Goal: Information Seeking & Learning: Learn about a topic

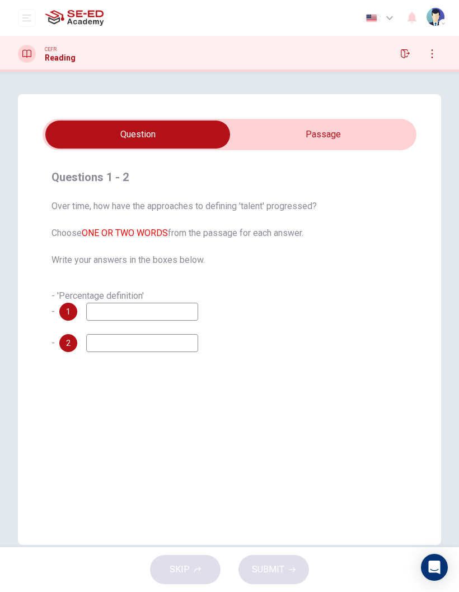
click at [309, 131] on input "checkbox" at bounding box center [137, 134] width 561 height 28
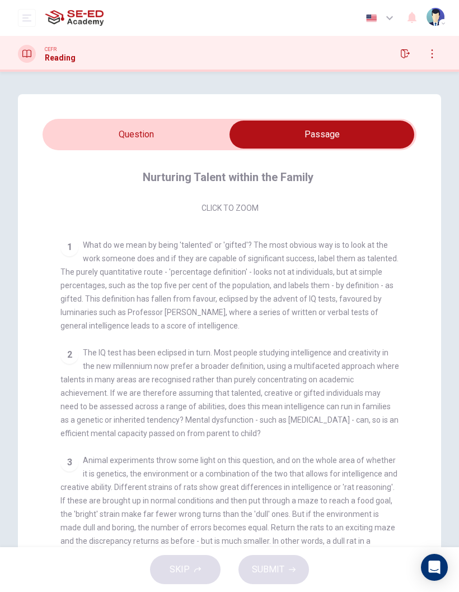
scroll to position [181, 0]
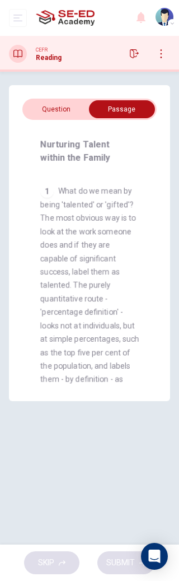
click at [72, 146] on h4 "Nurturing Talent within the Family" at bounding box center [88, 151] width 96 height 27
click at [63, 143] on h4 "Nurturing Talent within the Family" at bounding box center [88, 151] width 96 height 27
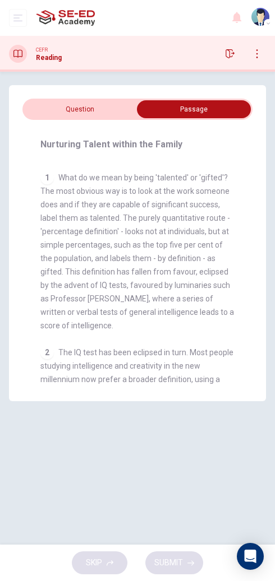
click at [73, 145] on h4 "Nurturing Talent within the Family" at bounding box center [111, 144] width 142 height 13
click at [72, 145] on h4 "Nurturing Talent within the Family" at bounding box center [111, 144] width 142 height 13
click at [73, 143] on h4 "Nurturing Talent within the Family" at bounding box center [111, 144] width 142 height 13
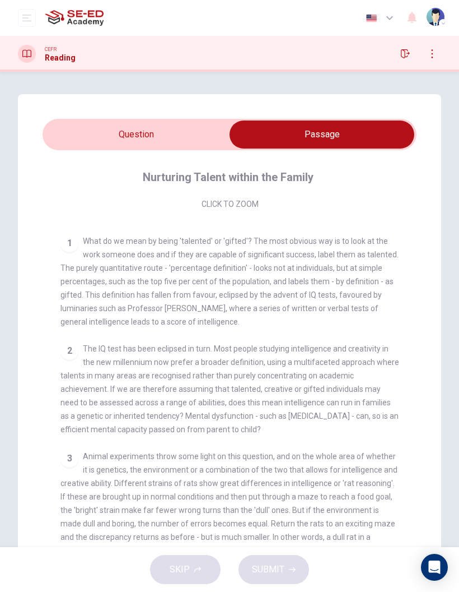
click at [170, 178] on h4 "Nurturing Talent within the Family" at bounding box center [228, 177] width 171 height 18
click at [167, 179] on h4 "Nurturing Talent within the Family" at bounding box center [228, 177] width 171 height 18
click at [171, 178] on h4 "Nurturing Talent within the Family" at bounding box center [228, 177] width 171 height 18
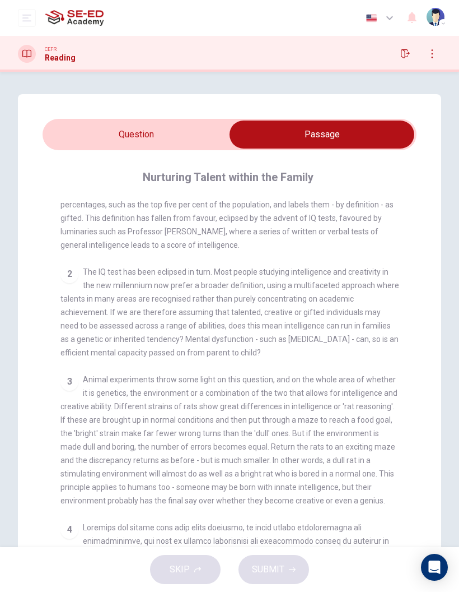
scroll to position [257, 0]
click at [180, 240] on div "1 What do we mean by being 'talented' or 'gifted'? The most obvious way is to l…" at bounding box center [230, 206] width 339 height 94
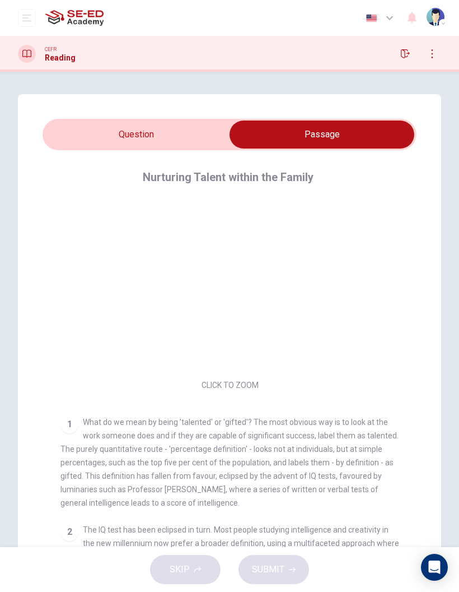
scroll to position [0, 0]
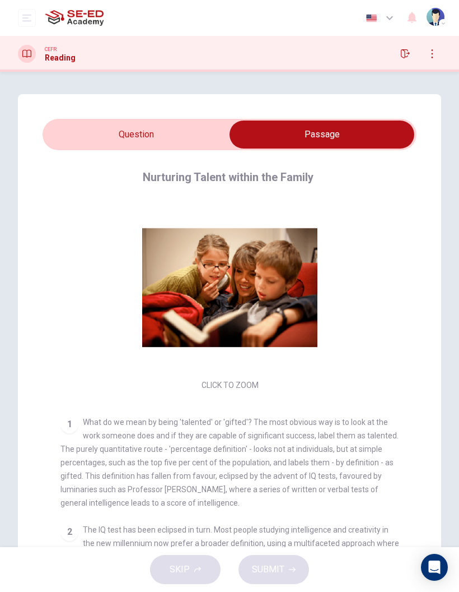
click at [166, 179] on h4 "Nurturing Talent within the Family" at bounding box center [228, 177] width 171 height 18
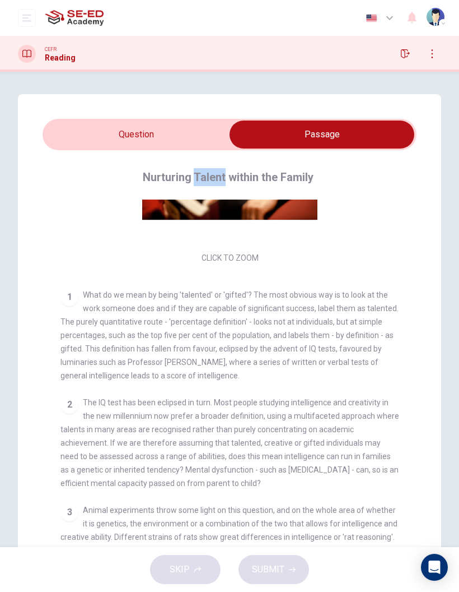
scroll to position [129, 0]
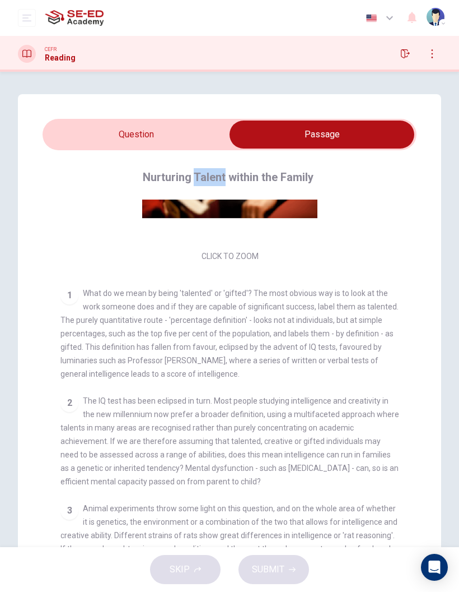
click at [179, 139] on input "checkbox" at bounding box center [321, 134] width 561 height 28
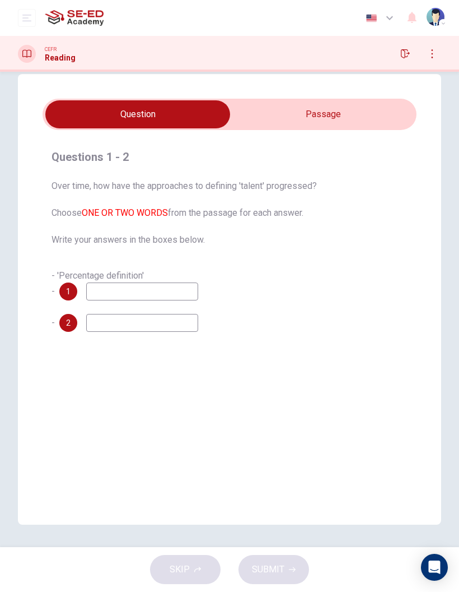
scroll to position [20, 0]
click at [11, 591] on div "SKIP SUBMIT" at bounding box center [229, 569] width 459 height 45
click at [303, 393] on div "Questions 1 - 2 Over time, how have the approaches to defining 'talent' progres…" at bounding box center [230, 299] width 424 height 451
click at [314, 122] on input "checkbox" at bounding box center [137, 114] width 561 height 28
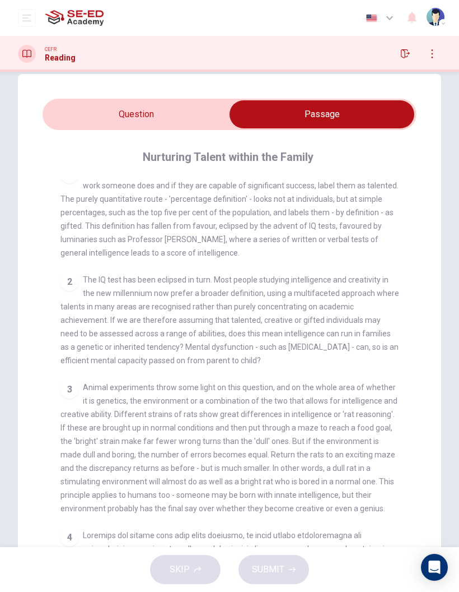
scroll to position [233, 0]
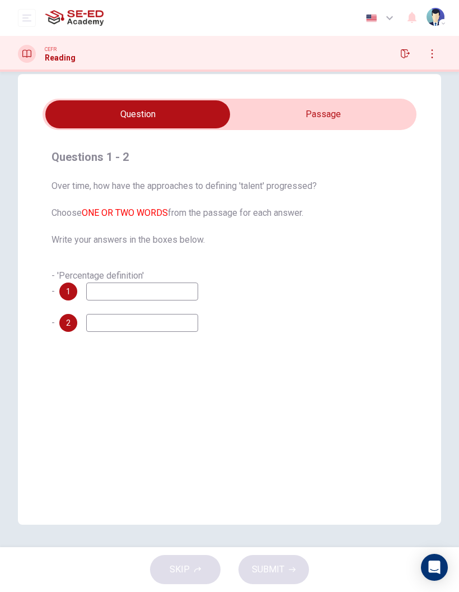
checkbox input "true"
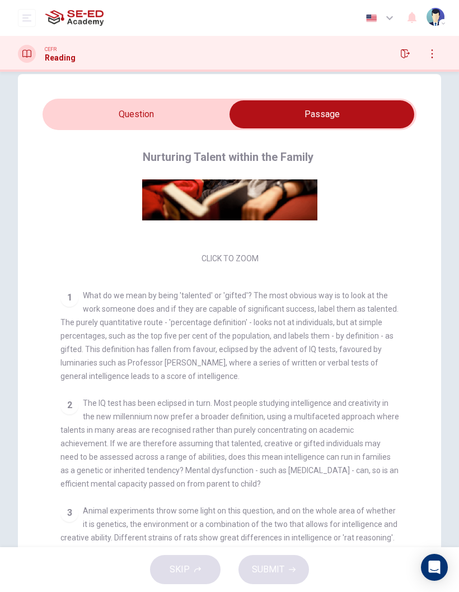
scroll to position [112, 0]
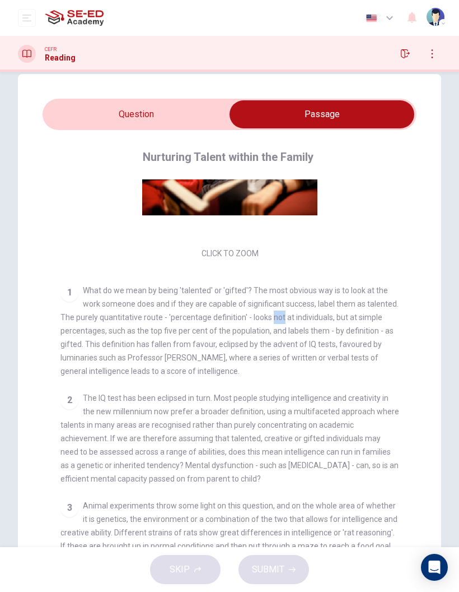
click at [272, 373] on div "1 What do we mean by being 'talented' or 'gifted'? The most obvious way is to l…" at bounding box center [230, 331] width 339 height 94
click at [324, 345] on span "What do we mean by being 'talented' or 'gifted'? The most obvious way is to loo…" at bounding box center [230, 331] width 338 height 90
click at [158, 469] on span "The IQ test has been eclipsed in turn. Most people studying intelligence and cr…" at bounding box center [230, 438] width 339 height 90
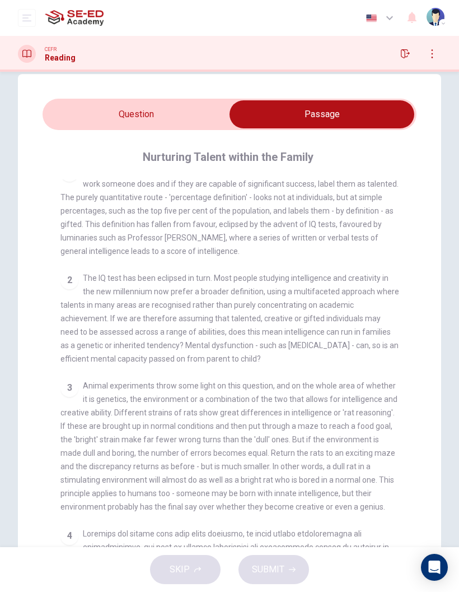
scroll to position [232, 0]
click at [201, 331] on span "The IQ test has been eclipsed in turn. Most people studying intelligence and cr…" at bounding box center [230, 318] width 339 height 90
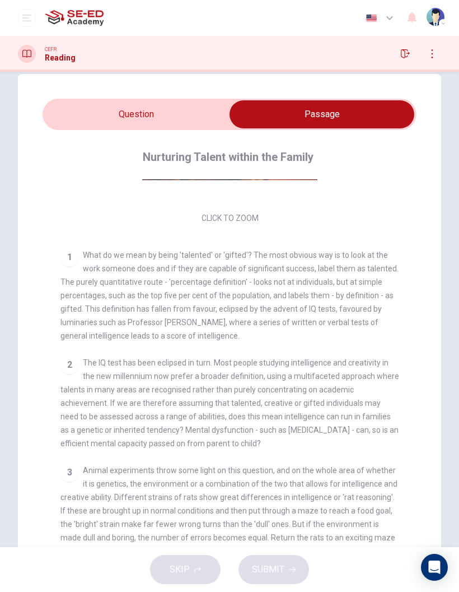
scroll to position [148, 0]
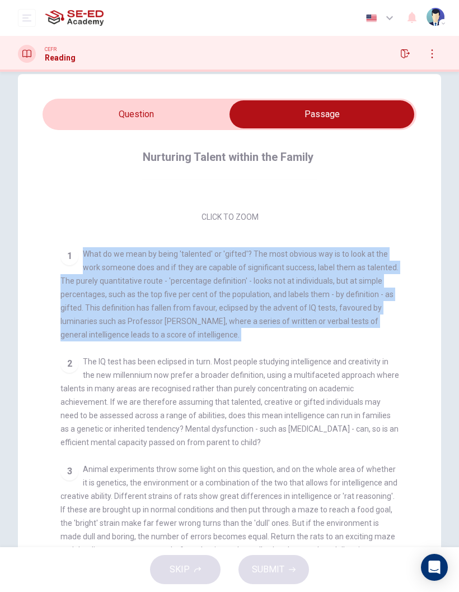
click at [312, 442] on div "2 The IQ test has been eclipsed in turn. Most people studying intelligence and …" at bounding box center [230, 402] width 339 height 94
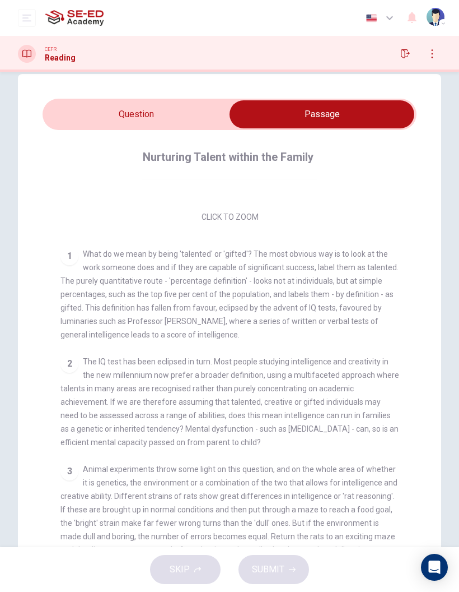
click at [312, 442] on div "2 The IQ test has been eclipsed in turn. Most people studying intelligence and …" at bounding box center [230, 402] width 339 height 94
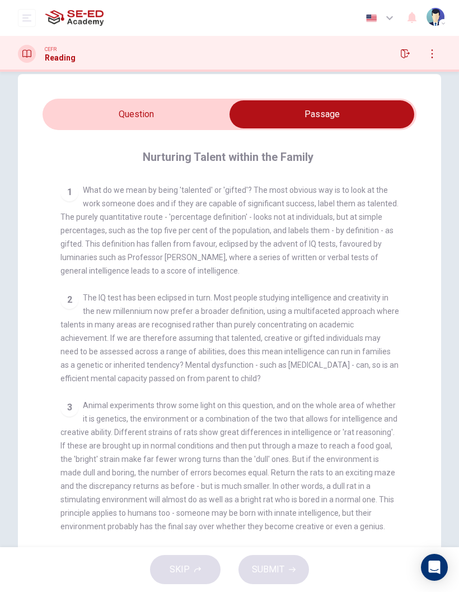
scroll to position [213, 0]
click at [422, 22] on button "button" at bounding box center [412, 18] width 22 height 24
click at [414, 591] on div at bounding box center [229, 592] width 459 height 0
click at [34, 66] on div "CEFR Reading" at bounding box center [229, 54] width 459 height 36
click at [33, 66] on div "CEFR Reading" at bounding box center [229, 54] width 459 height 36
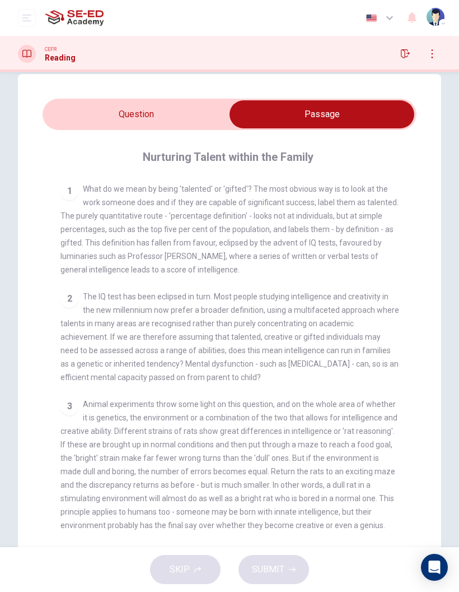
click at [28, 62] on div at bounding box center [27, 54] width 18 height 18
click at [28, 25] on button "open mobile menu" at bounding box center [27, 18] width 18 height 18
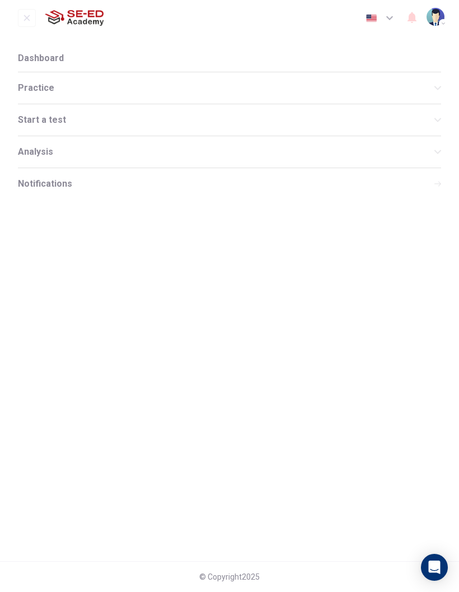
click at [68, 91] on span "Practice" at bounding box center [226, 87] width 417 height 9
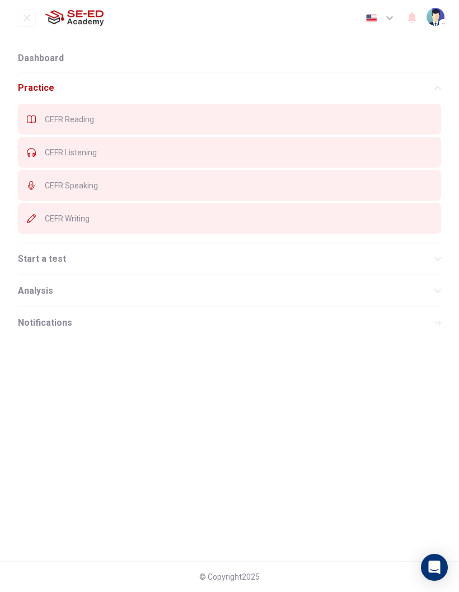
click at [119, 157] on div "CEFR Listening" at bounding box center [230, 152] width 424 height 31
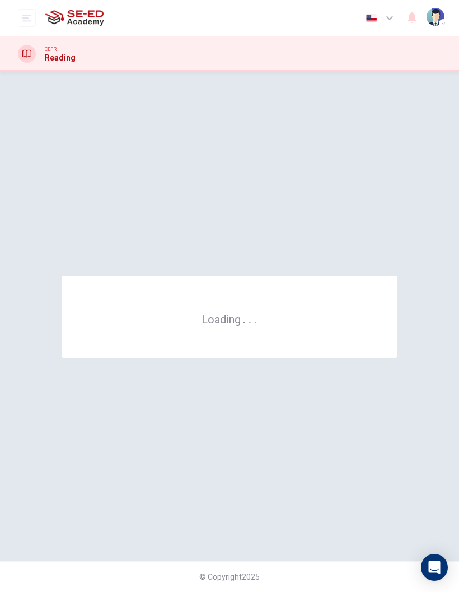
scroll to position [0, 0]
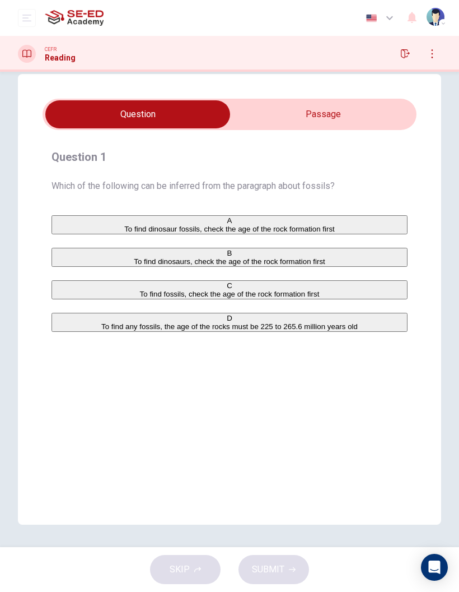
scroll to position [20, 0]
click at [336, 122] on input "checkbox" at bounding box center [137, 114] width 561 height 28
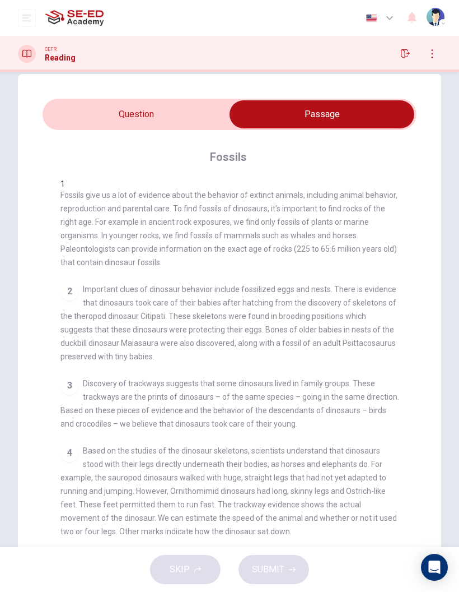
click at [199, 91] on div "Question 1 Which of the following can be inferred from the paragraph about foss…" at bounding box center [230, 339] width 424 height 531
click at [198, 91] on div "Question 1 Which of the following can be inferred from the paragraph about foss…" at bounding box center [230, 339] width 424 height 531
click at [192, 115] on input "checkbox" at bounding box center [321, 114] width 561 height 28
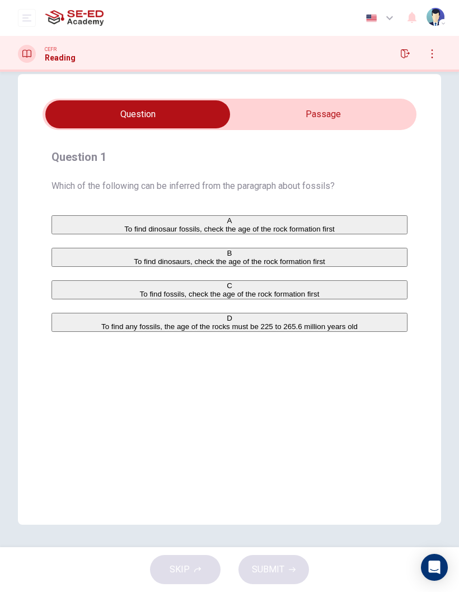
click at [357, 123] on input "checkbox" at bounding box center [137, 114] width 561 height 28
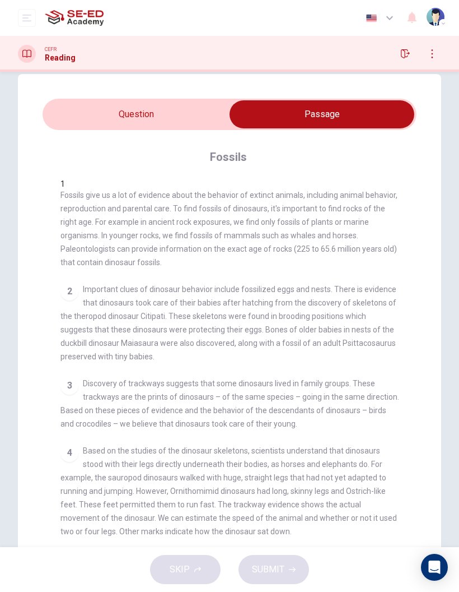
click at [213, 118] on input "checkbox" at bounding box center [321, 114] width 561 height 28
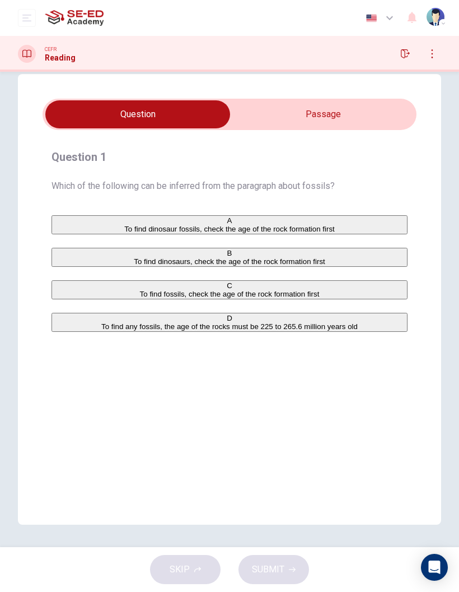
click at [351, 125] on input "checkbox" at bounding box center [137, 114] width 561 height 28
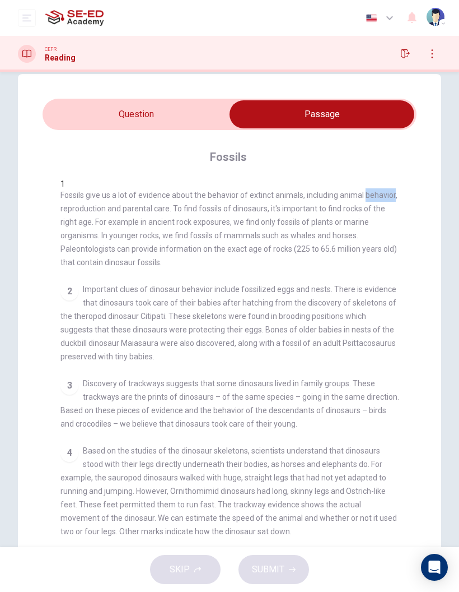
click at [126, 270] on div "1 Fossils give us a lot of evidence about the behavior of extinct animals, incl…" at bounding box center [238, 379] width 354 height 401
click at [166, 252] on div "1 Fossils give us a lot of evidence about the behavior of extinct animals, incl…" at bounding box center [230, 224] width 339 height 90
click at [174, 226] on span "Fossils give us a lot of evidence about the behavior of extinct animals, includ…" at bounding box center [229, 229] width 337 height 76
click at [347, 191] on span "Fossils give us a lot of evidence about the behavior of extinct animals, includ…" at bounding box center [229, 229] width 337 height 76
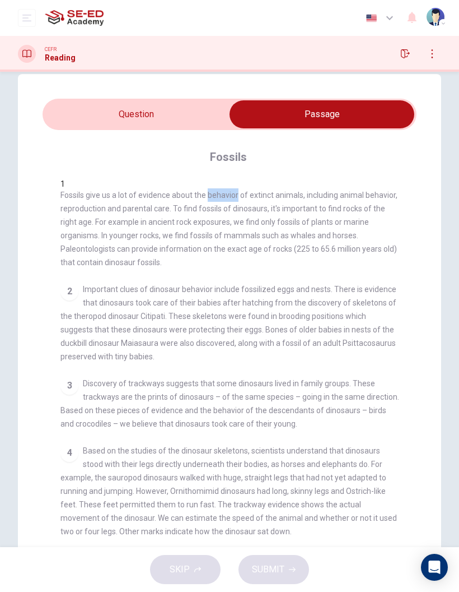
click at [287, 191] on span "Fossils give us a lot of evidence about the behavior of extinct animals, includ…" at bounding box center [229, 229] width 337 height 76
click at [367, 220] on div "1 Fossils give us a lot of evidence about the behavior of extinct animals, incl…" at bounding box center [230, 224] width 339 height 90
click at [190, 120] on input "checkbox" at bounding box center [321, 114] width 561 height 28
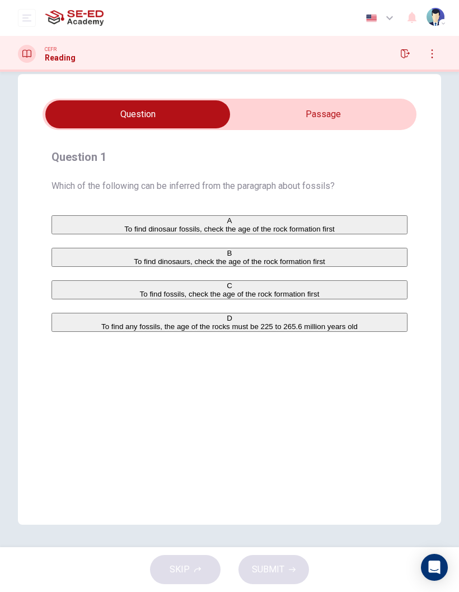
scroll to position [20, 0]
click at [342, 120] on input "checkbox" at bounding box center [137, 114] width 561 height 28
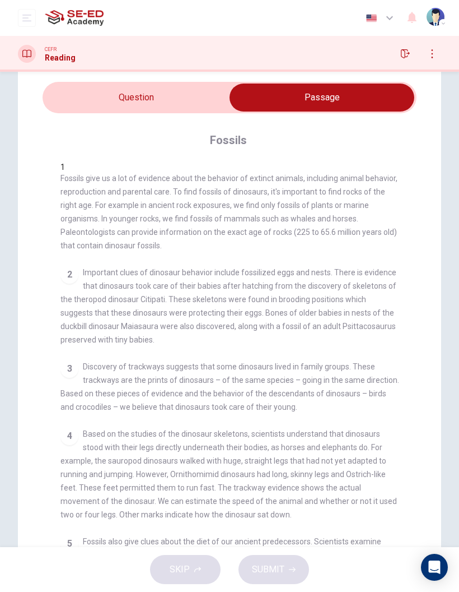
scroll to position [39, 0]
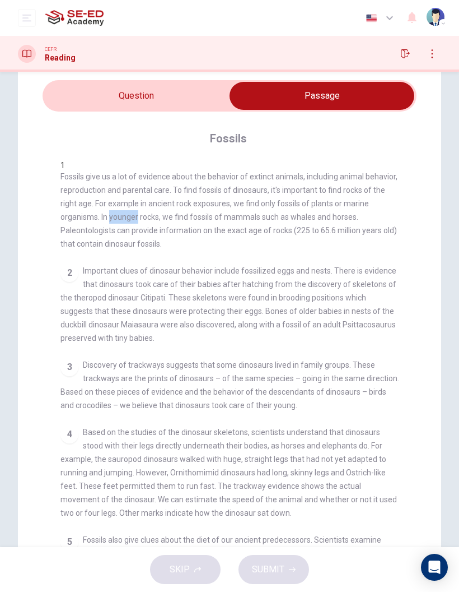
click at [149, 264] on div "2 Important clues of dinosaur behavior include fossilized eggs and nests. There…" at bounding box center [230, 304] width 339 height 81
click at [103, 246] on div "1 Fossils give us a lot of evidence about the behavior of extinct animals, incl…" at bounding box center [238, 361] width 354 height 401
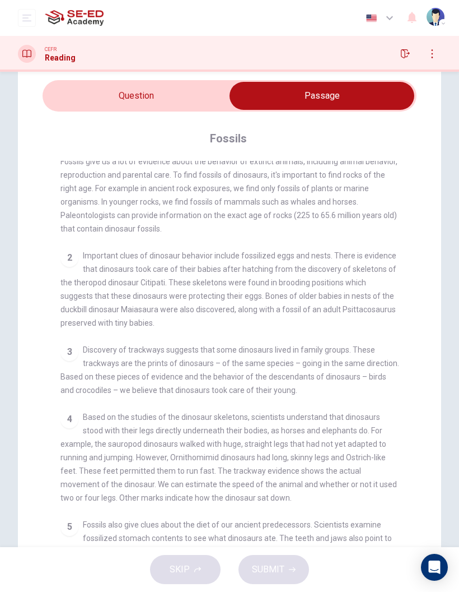
scroll to position [16, 0]
click at [414, 215] on div "1 Fossils give us a lot of evidence about the behavior of extinct animals, incl…" at bounding box center [238, 361] width 354 height 401
click at [357, 218] on div "1 Fossils give us a lot of evidence about the behavior of extinct animals, incl…" at bounding box center [230, 190] width 339 height 90
click at [175, 106] on input "checkbox" at bounding box center [321, 96] width 561 height 28
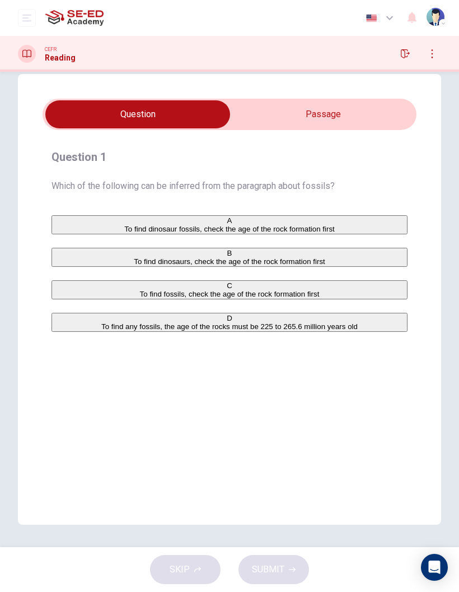
click at [72, 225] on div "A" at bounding box center [230, 220] width 354 height 8
click at [291, 579] on button "SUBMIT" at bounding box center [274, 569] width 71 height 29
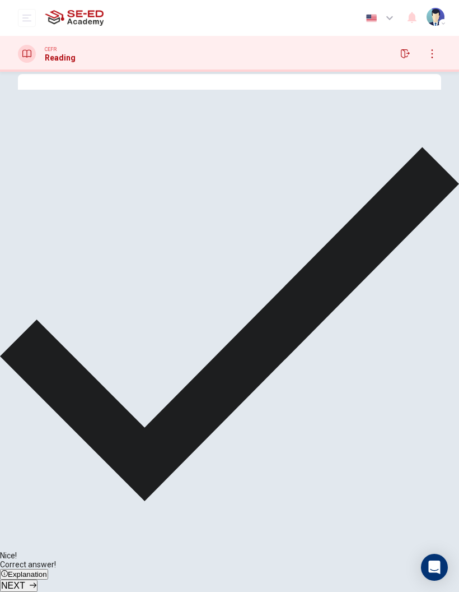
click at [25, 581] on span "NEXT" at bounding box center [13, 586] width 24 height 10
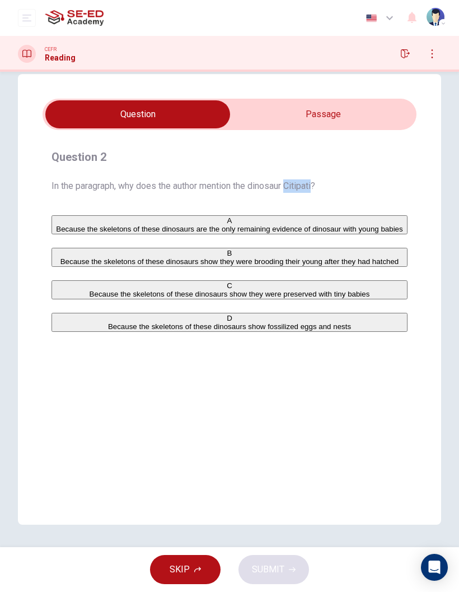
click at [366, 123] on input "checkbox" at bounding box center [137, 114] width 561 height 28
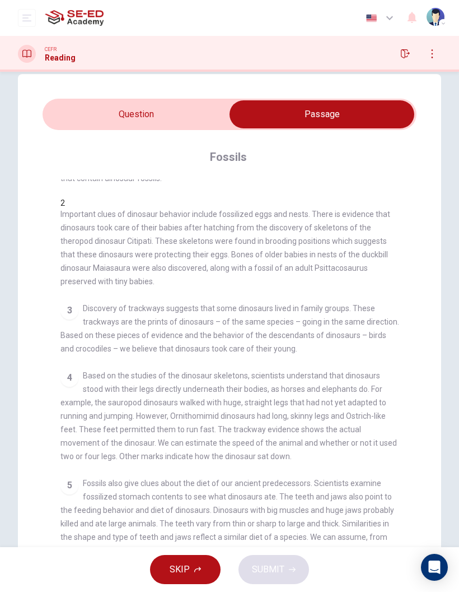
scroll to position [76, 0]
click at [335, 240] on span "Important clues of dinosaur behavior include fossilized eggs and nests. There i…" at bounding box center [226, 246] width 330 height 76
click at [394, 370] on div "4 Based on the studies of the dinosaur skeletons, scientists understand that di…" at bounding box center [230, 415] width 339 height 94
click at [448, 443] on div "Question 2 In the paragraph, why does the author mention the dinosaur Citipati?…" at bounding box center [229, 339] width 459 height 531
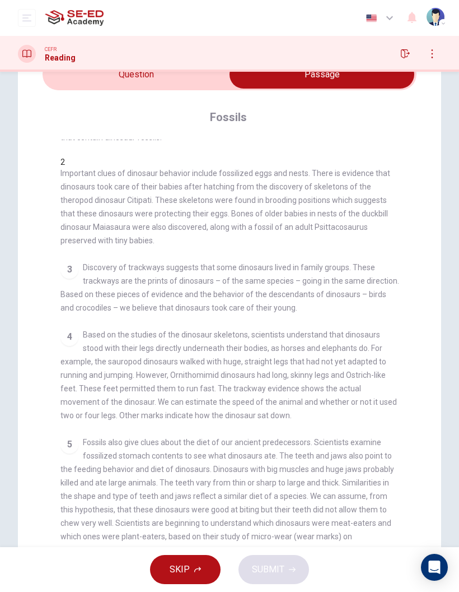
scroll to position [65, 0]
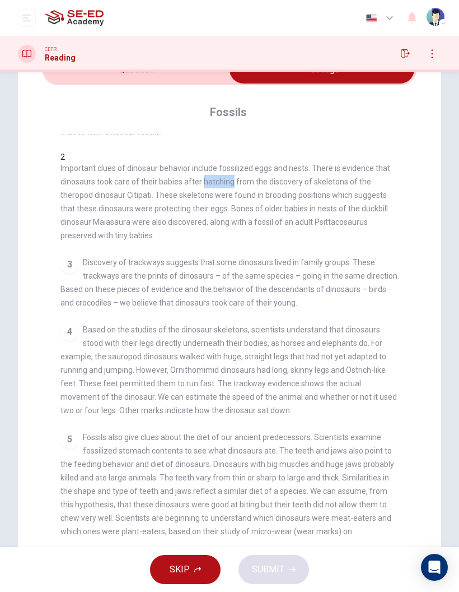
click at [375, 131] on div "Fossils 1 Fossils give us a lot of evidence about the behavior of extinct anima…" at bounding box center [230, 319] width 374 height 468
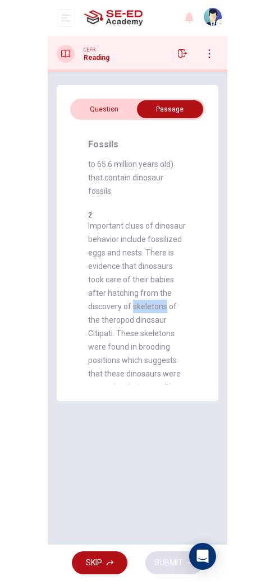
scroll to position [233, 0]
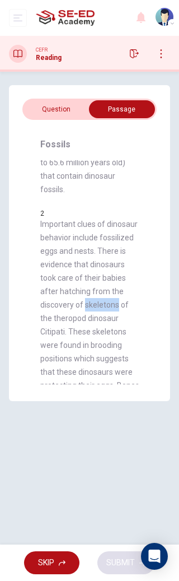
click at [103, 321] on span "Important clues of dinosaur behavior include fossilized eggs and nests. There i…" at bounding box center [89, 352] width 99 height 264
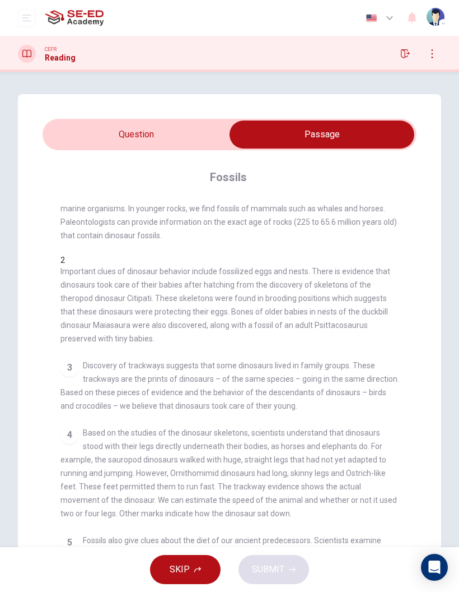
scroll to position [38, 0]
click at [203, 142] on input "checkbox" at bounding box center [321, 134] width 561 height 28
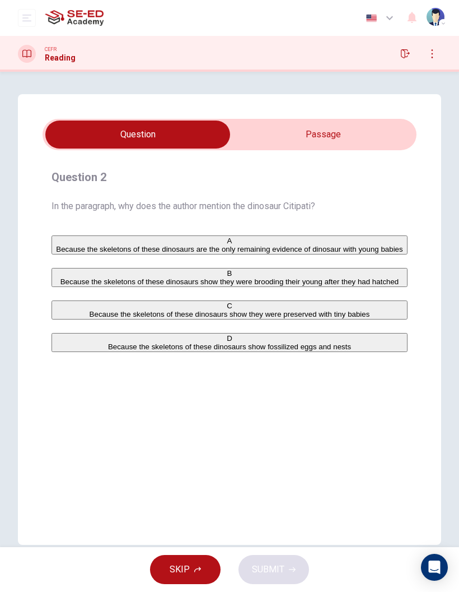
click at [340, 145] on input "checkbox" at bounding box center [137, 134] width 561 height 28
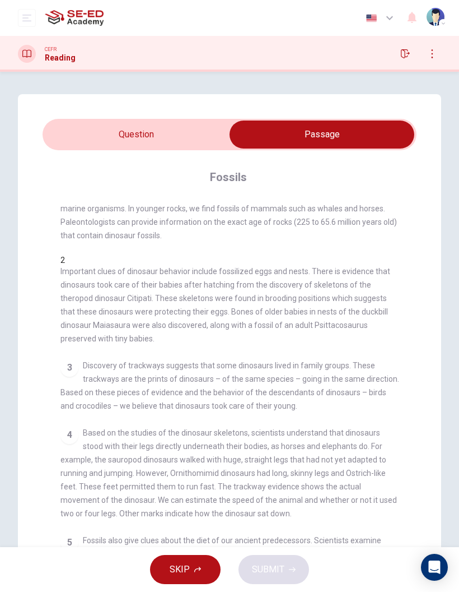
click at [211, 159] on div "Fossils 1 Fossils give us a lot of evidence about the behavior of extinct anima…" at bounding box center [230, 384] width 374 height 468
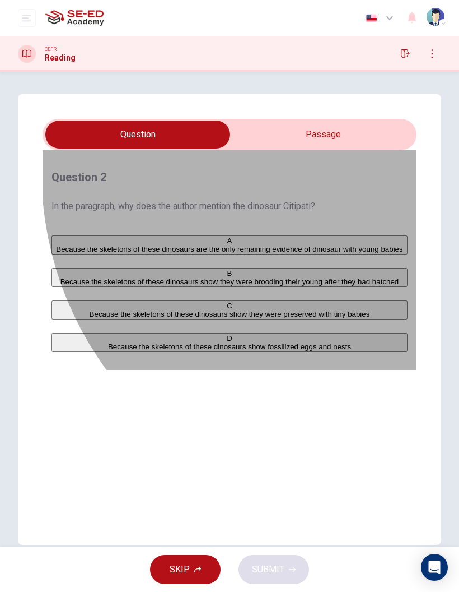
click at [387, 286] on span "Because the skeletons of these dinosaurs show they were brooding their young af…" at bounding box center [230, 281] width 339 height 8
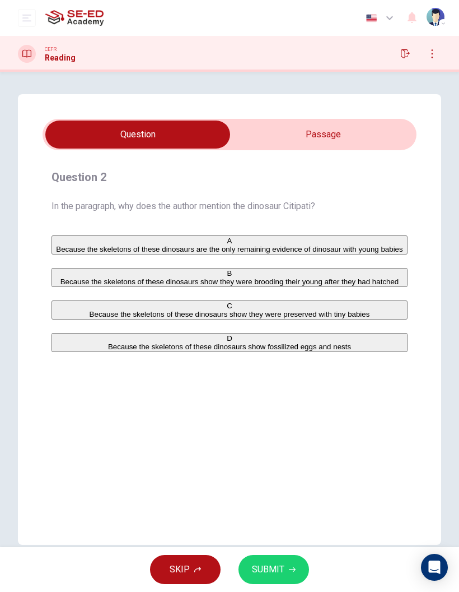
click at [354, 138] on input "checkbox" at bounding box center [137, 134] width 561 height 28
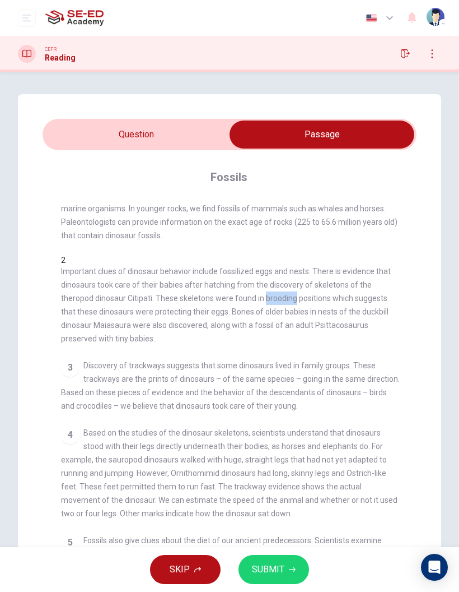
click at [218, 288] on span "Important clues of dinosaur behavior include fossilized eggs and nests. There i…" at bounding box center [226, 305] width 330 height 76
click at [296, 292] on span "Important clues of dinosaur behavior include fossilized eggs and nests. There i…" at bounding box center [226, 305] width 330 height 76
click at [196, 137] on input "checkbox" at bounding box center [321, 134] width 561 height 28
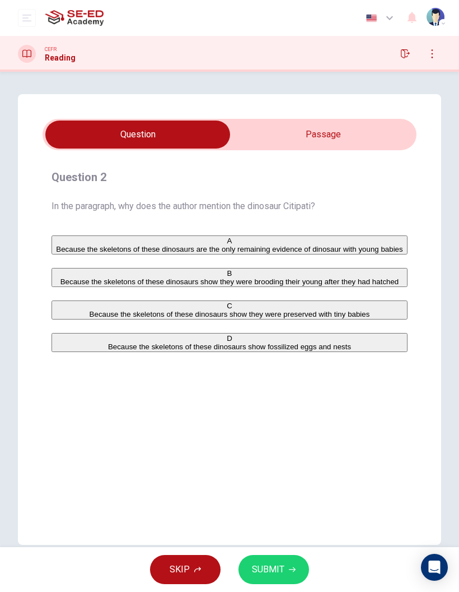
click at [281, 570] on span "SUBMIT" at bounding box center [268, 569] width 32 height 16
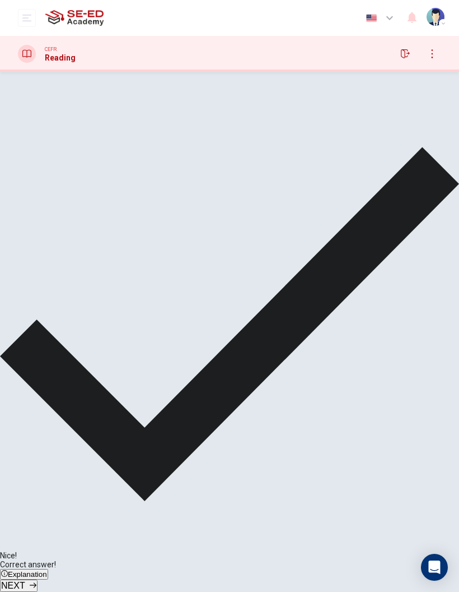
click at [38, 579] on button "NEXT" at bounding box center [19, 585] width 38 height 12
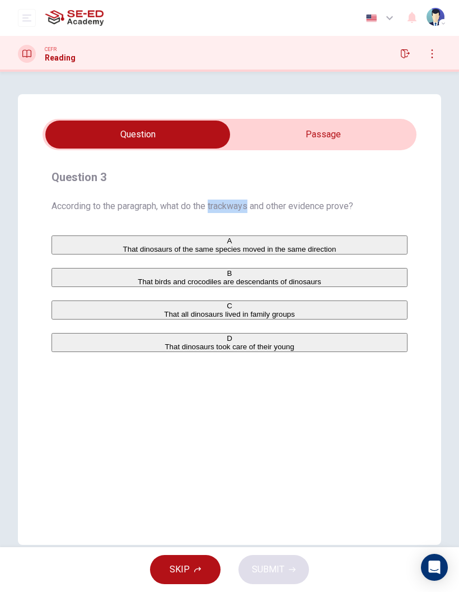
click at [225, 213] on div "Question 3 According to the paragraph, what do the trackways and other evidence…" at bounding box center [230, 260] width 374 height 202
click at [245, 208] on span "According to the paragraph, what do the trackways and other evidence prove?" at bounding box center [230, 205] width 356 height 13
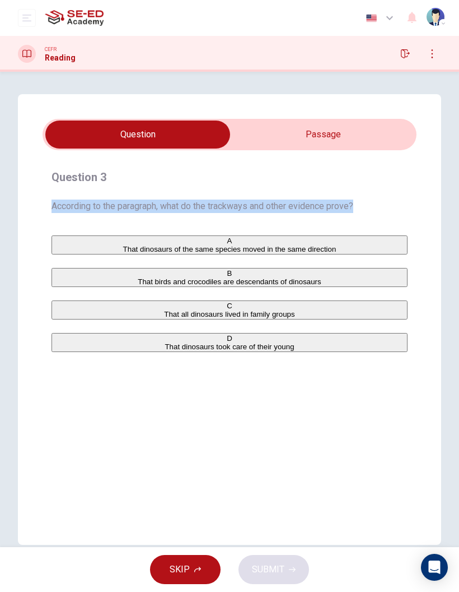
click at [312, 236] on button "A That dinosaurs of the same species moved in the same direction" at bounding box center [230, 244] width 356 height 19
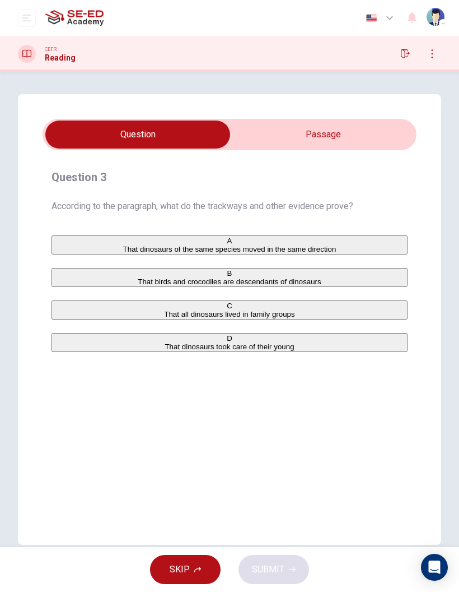
click at [312, 236] on button "A That dinosaurs of the same species moved in the same direction" at bounding box center [230, 244] width 356 height 19
click at [311, 245] on span "That dinosaurs of the same species moved in the same direction" at bounding box center [229, 249] width 213 height 8
click at [253, 208] on span "According to the paragraph, what do the trackways and other evidence prove?" at bounding box center [230, 205] width 356 height 13
click at [366, 142] on input "checkbox" at bounding box center [137, 134] width 561 height 28
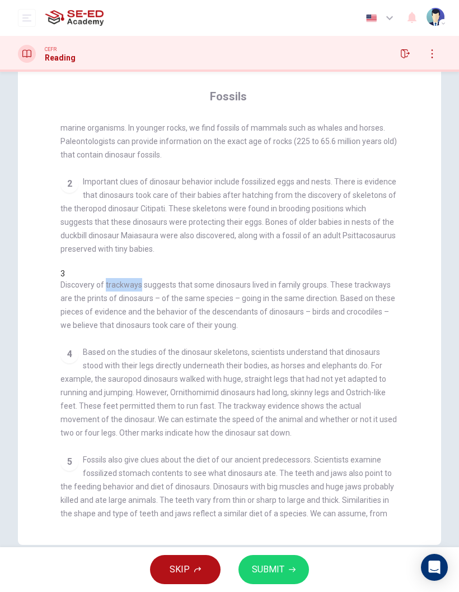
scroll to position [83, 0]
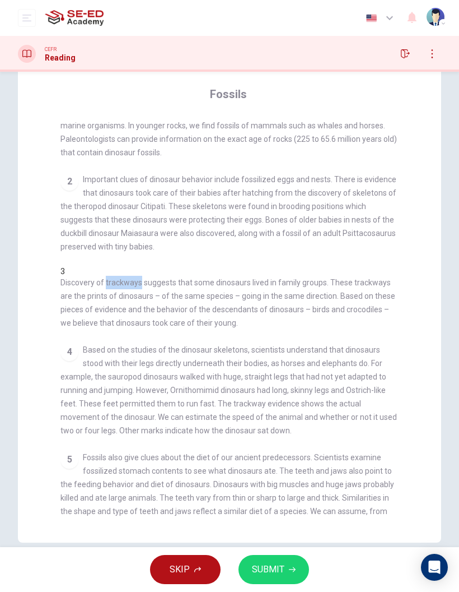
click at [105, 252] on div "2 Important clues of dinosaur behavior include fossilized eggs and nests. There…" at bounding box center [230, 213] width 339 height 81
click at [156, 330] on div "1 Fossils give us a lot of evidence about the behavior of extinct animals, incl…" at bounding box center [238, 317] width 354 height 401
click at [81, 224] on div "2 Important clues of dinosaur behavior include fossilized eggs and nests. There…" at bounding box center [230, 213] width 339 height 81
click at [70, 248] on span "Important clues of dinosaur behavior include fossilized eggs and nests. There i…" at bounding box center [229, 213] width 336 height 76
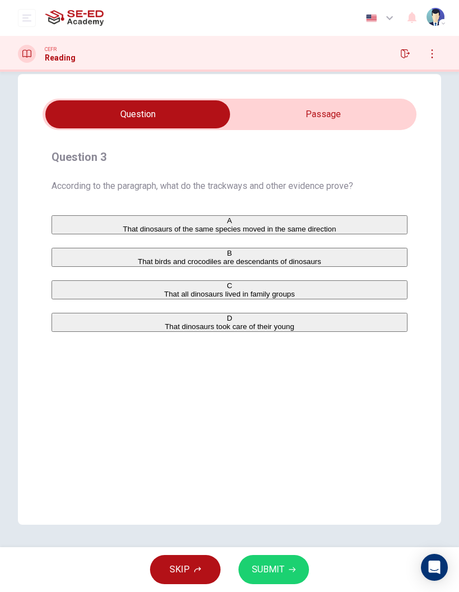
scroll to position [20, 0]
click at [266, 568] on span "SUBMIT" at bounding box center [268, 569] width 32 height 16
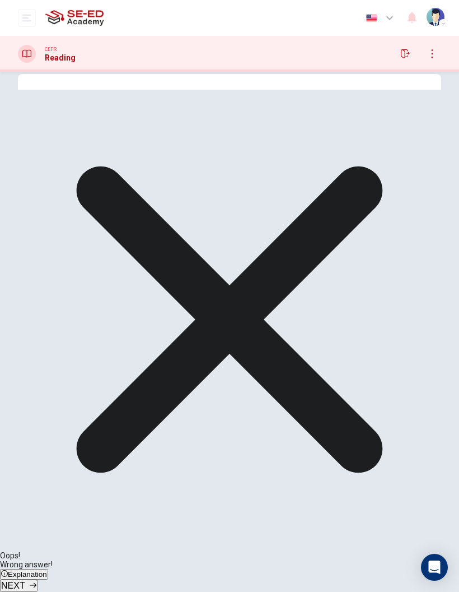
click at [38, 583] on button "NEXT" at bounding box center [19, 585] width 38 height 12
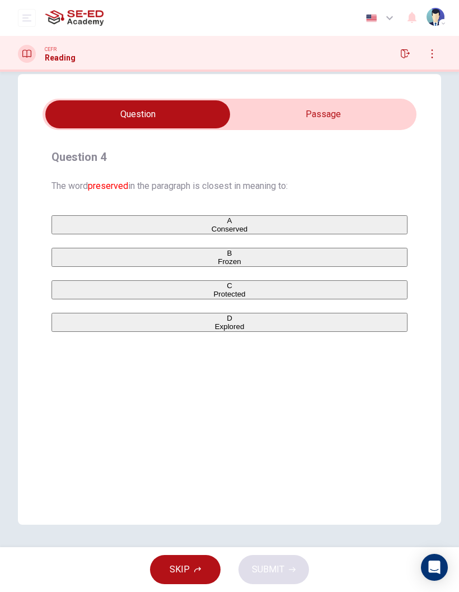
click at [386, 127] on input "checkbox" at bounding box center [137, 114] width 561 height 28
click at [67, 290] on div "C" at bounding box center [230, 285] width 354 height 8
click at [287, 574] on button "SUBMIT" at bounding box center [274, 569] width 71 height 29
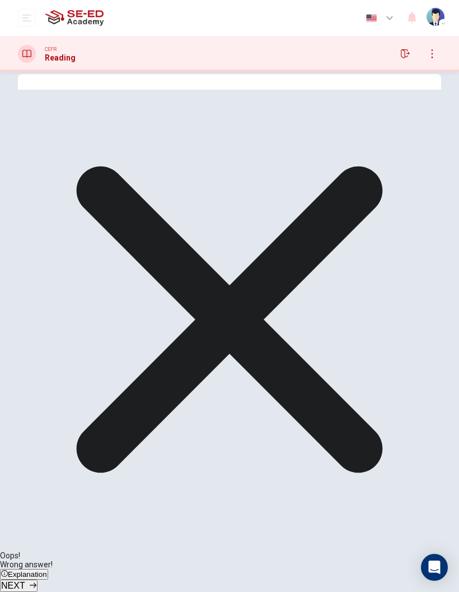
click at [399, 171] on div "Question 4 The word preserved in the paragraph is closest in meaning to:" at bounding box center [230, 170] width 356 height 45
click at [394, 117] on input "checkbox" at bounding box center [137, 114] width 561 height 28
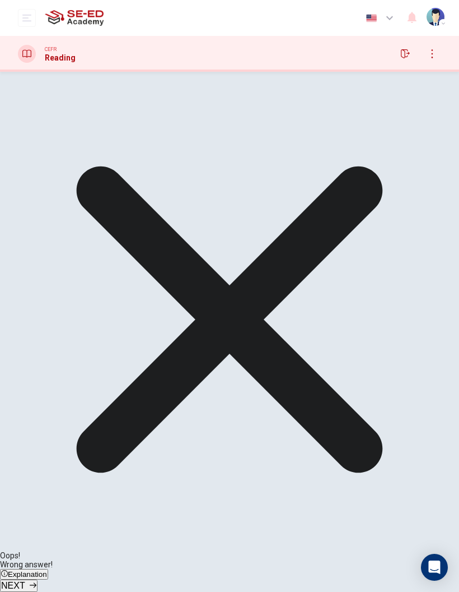
scroll to position [0, 0]
click at [100, 136] on input "checkbox" at bounding box center [321, 134] width 561 height 28
click at [38, 579] on button "NEXT" at bounding box center [19, 585] width 38 height 12
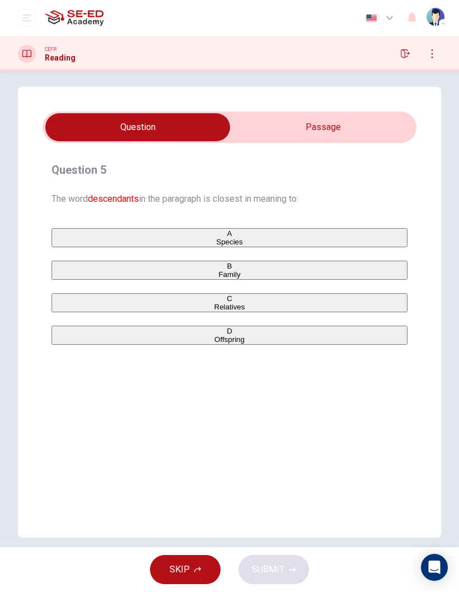
scroll to position [8, 0]
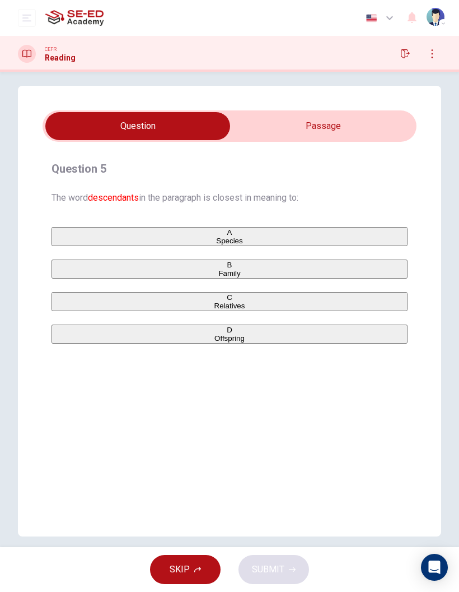
click at [378, 130] on input "checkbox" at bounding box center [137, 126] width 561 height 28
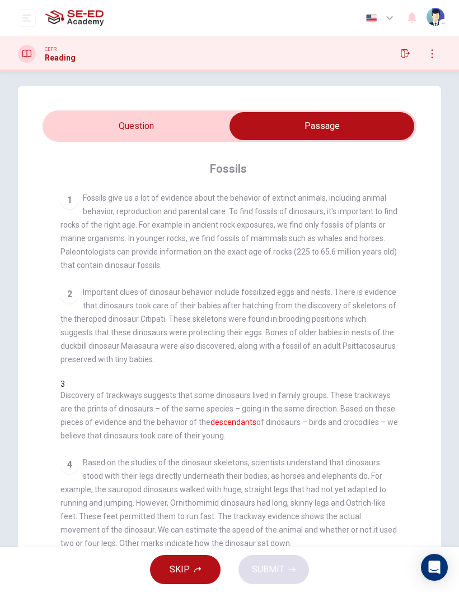
click at [96, 125] on input "checkbox" at bounding box center [321, 126] width 561 height 28
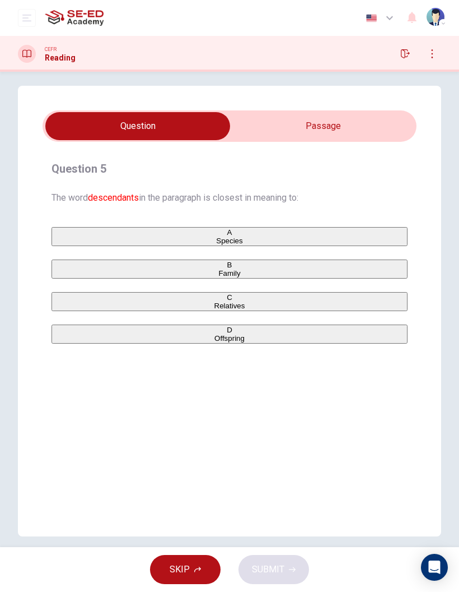
click at [390, 126] on input "checkbox" at bounding box center [137, 126] width 561 height 28
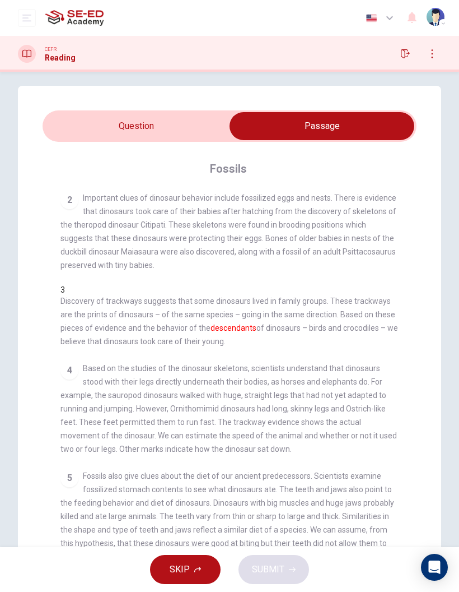
scroll to position [95, 0]
click at [182, 148] on div "Fossils 1 Fossils give us a lot of evidence about the behavior of extinct anima…" at bounding box center [230, 376] width 374 height 468
click at [156, 118] on input "checkbox" at bounding box center [321, 126] width 561 height 28
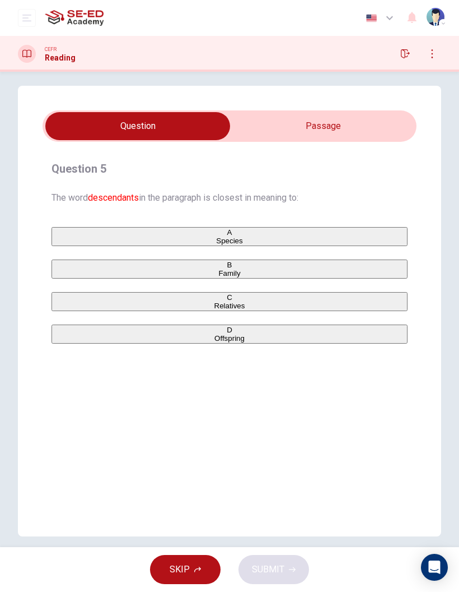
click at [383, 127] on input "checkbox" at bounding box center [137, 126] width 561 height 28
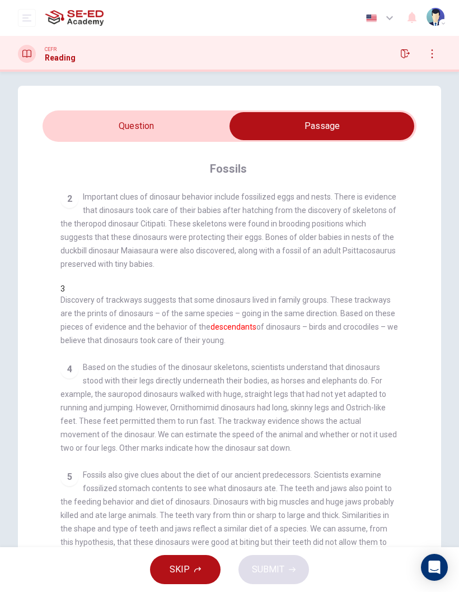
click at [117, 131] on input "checkbox" at bounding box center [321, 126] width 561 height 28
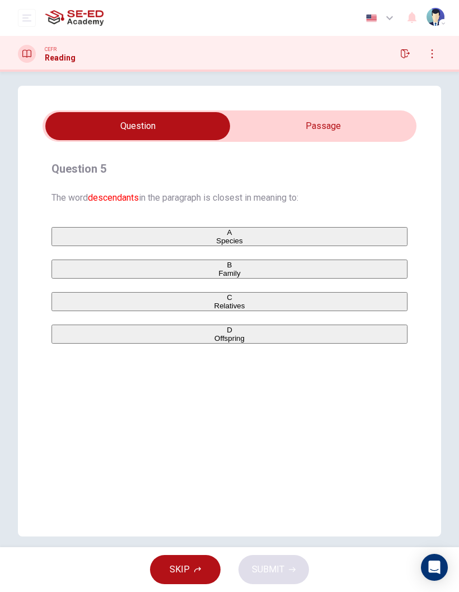
click at [219, 277] on span "Family" at bounding box center [230, 273] width 22 height 8
click at [216, 237] on span "Species" at bounding box center [229, 240] width 26 height 8
click at [266, 566] on span "SUBMIT" at bounding box center [268, 569] width 32 height 16
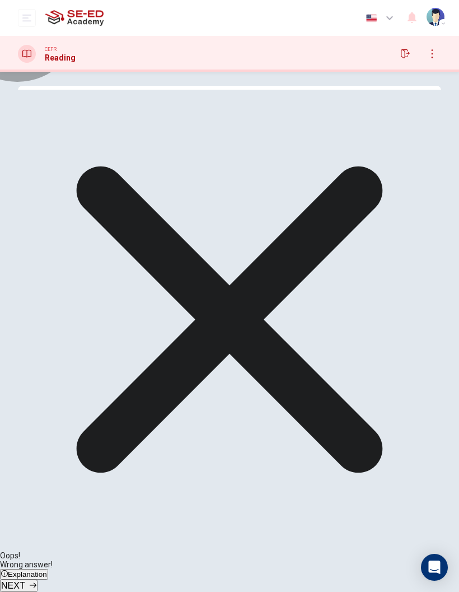
click at [38, 579] on button "NEXT" at bounding box center [19, 585] width 38 height 12
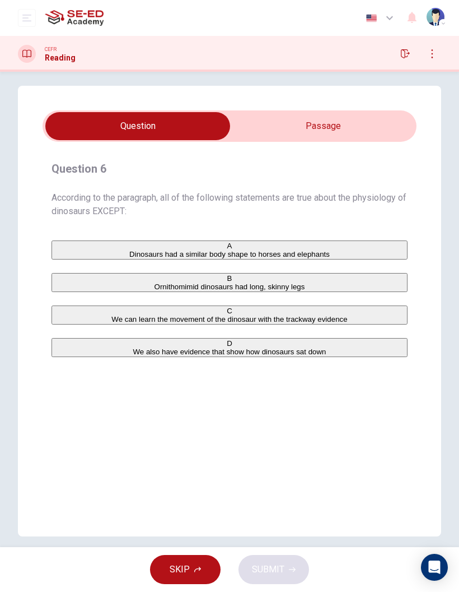
click at [393, 120] on input "checkbox" at bounding box center [137, 126] width 561 height 28
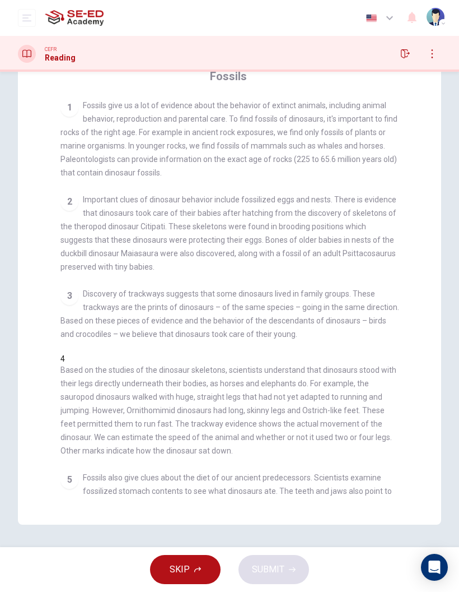
scroll to position [0, 0]
click at [399, 95] on div "Fossils 1 Fossils give us a lot of evidence about the behavior of extinct anima…" at bounding box center [230, 283] width 374 height 468
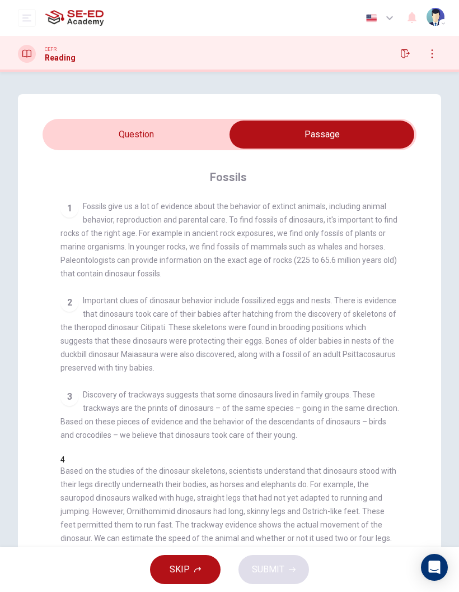
click at [80, 139] on input "checkbox" at bounding box center [321, 134] width 561 height 28
checkbox input "false"
